Goal: Register for event/course: Sign up to attend an event or enroll in a course

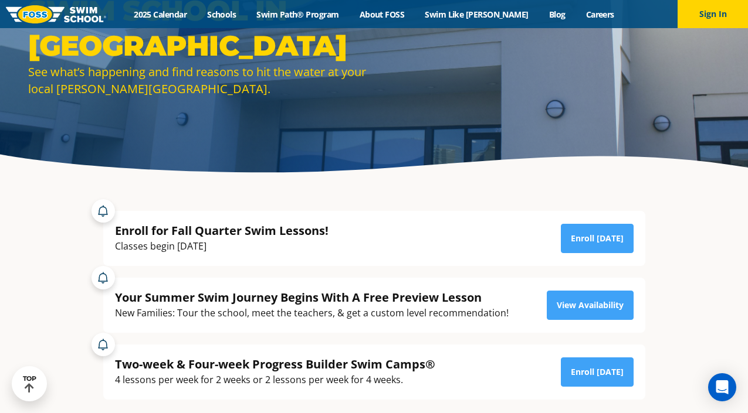
scroll to position [147, 0]
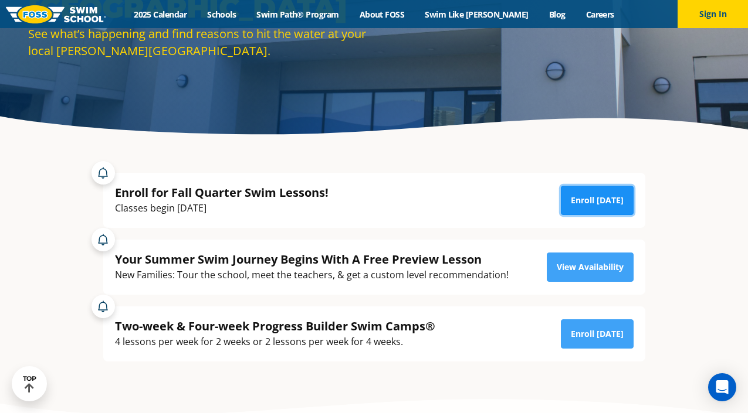
click at [584, 195] on link "Enroll [DATE]" at bounding box center [596, 200] width 73 height 29
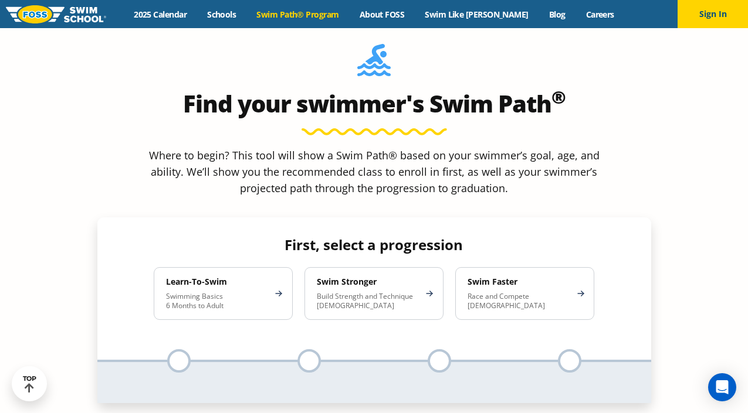
scroll to position [1035, 0]
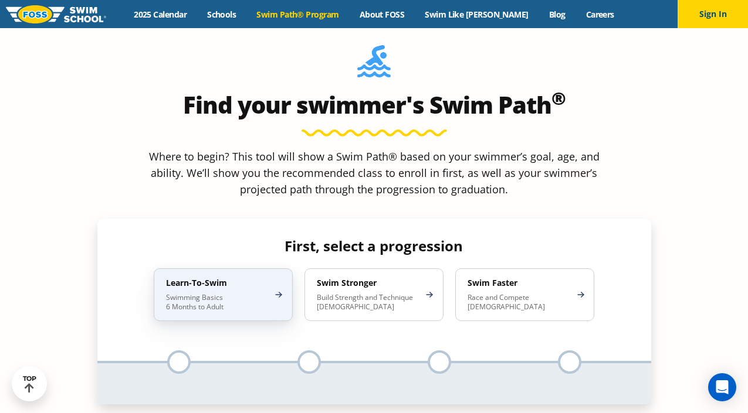
click at [235, 293] on p "Swimming Basics 6 Months to Adult" at bounding box center [217, 302] width 103 height 19
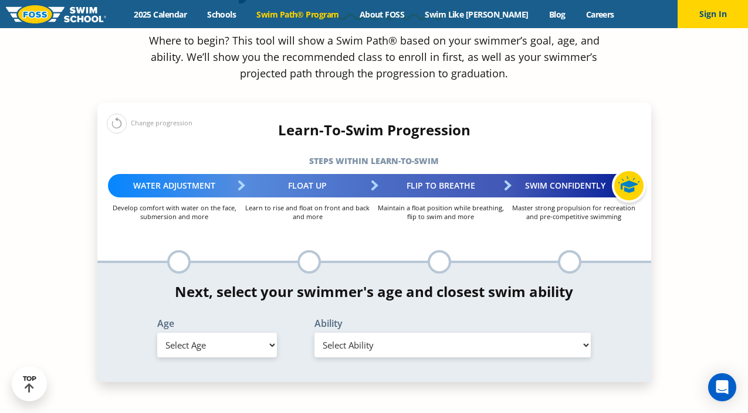
scroll to position [1151, 0]
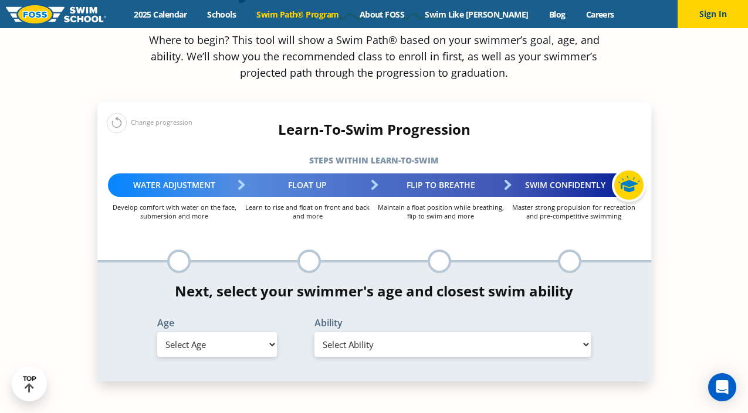
click at [268, 332] on select "Select Age 6 months - 1 year 1 year 2 years 3 years 4 years 5 years 6 years 7 y…" at bounding box center [217, 344] width 120 height 25
select select "3-years"
click option "3 years" at bounding box center [0, 0] width 0 height 0
click option "Uncomfortable putting face in the water and/or getting water on ears while floa…" at bounding box center [0, 0] width 0 height 0
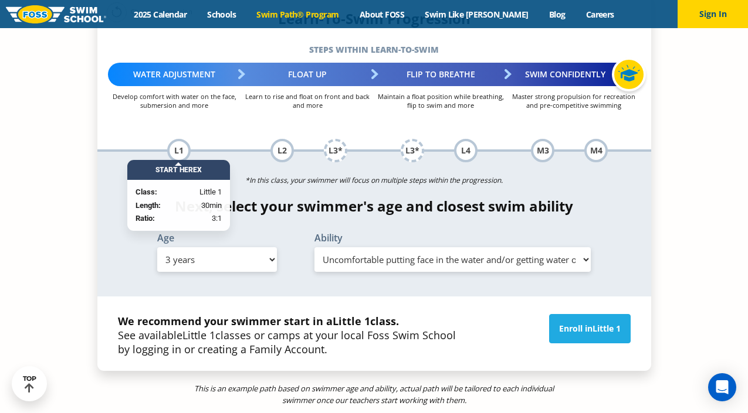
scroll to position [1304, 0]
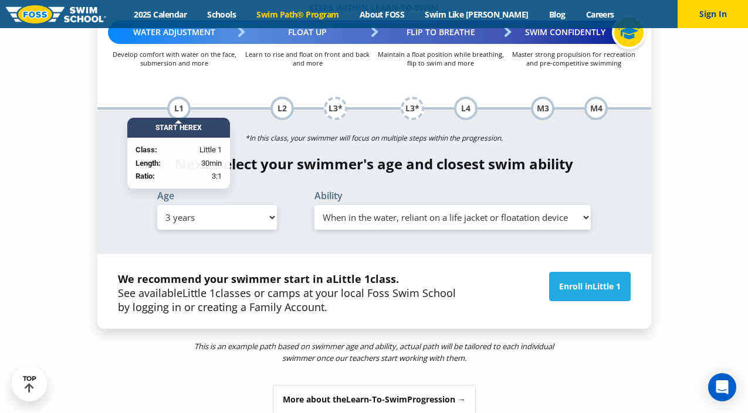
click option "When in the water, reliant on a life jacket or floatation device" at bounding box center [0, 0] width 0 height 0
select select "3-years-uncomfortable-putting-face-in-the-water-andor-getting-water-on-ears-whi…"
click option "Uncomfortable putting face in the water and/or getting water on ears while floa…" at bounding box center [0, 0] width 0 height 0
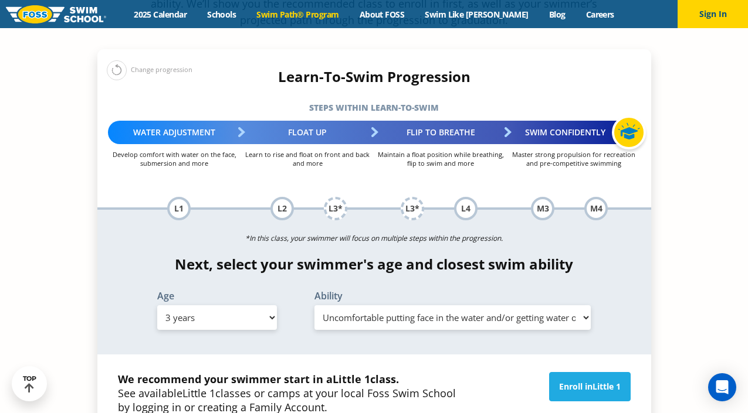
scroll to position [1205, 0]
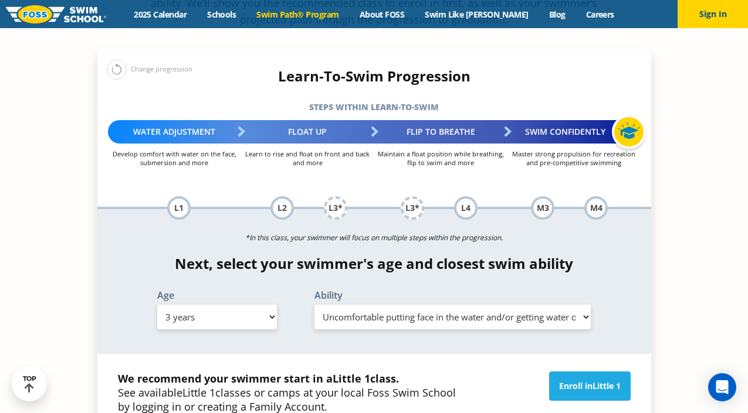
click at [157, 305] on select "Select Age 6 months - 1 year 1 year 2 years 3 years 4 years 5 years 6 years 7 y…" at bounding box center [217, 317] width 120 height 25
select select "6-years"
click option "6 years" at bounding box center [0, 0] width 0 height 0
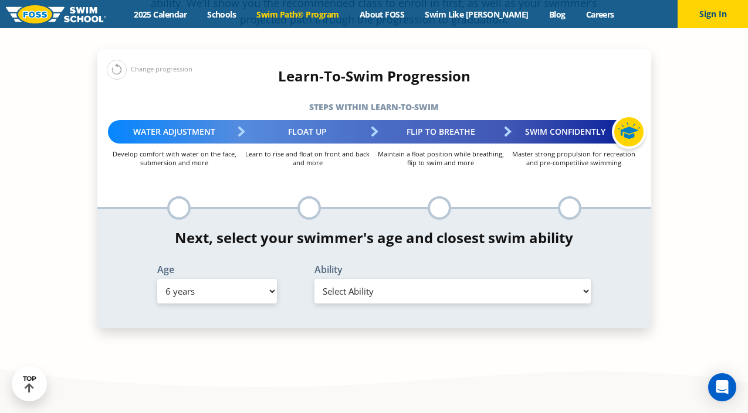
select select "6-years-in-open-water-able-to-swim-for-at-least-15-ft-back-to-safety-while-flip…"
click option "In open water, able to swim for at least 15 ft back to safety while flipping fr…" at bounding box center [0, 0] width 0 height 0
